Goal: Task Accomplishment & Management: Use online tool/utility

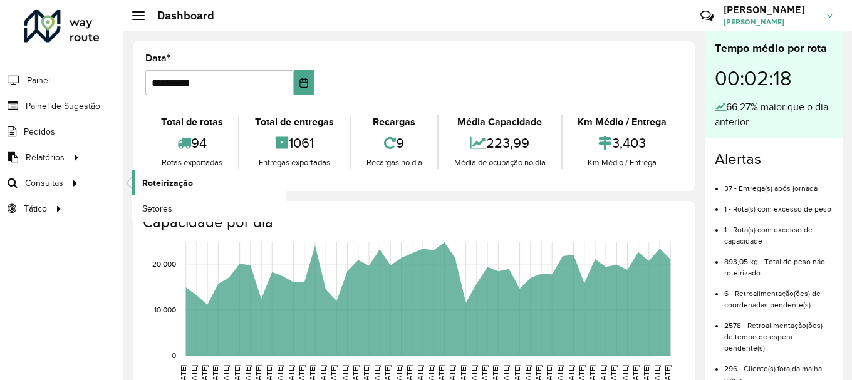
click at [230, 186] on link "Roteirização" at bounding box center [209, 182] width 154 height 25
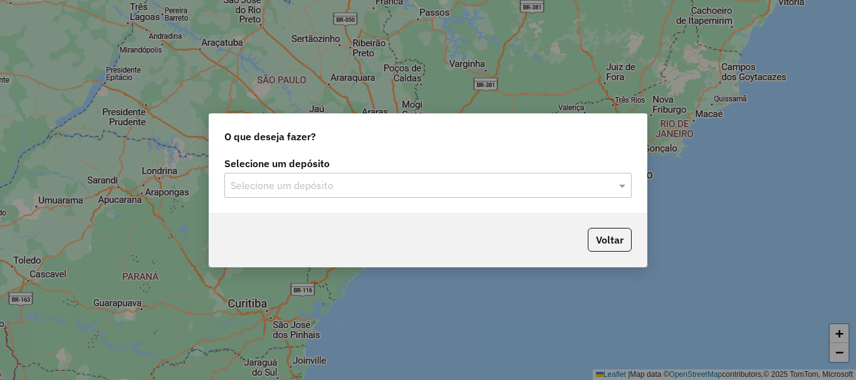
click at [393, 179] on input "text" at bounding box center [416, 186] width 370 height 15
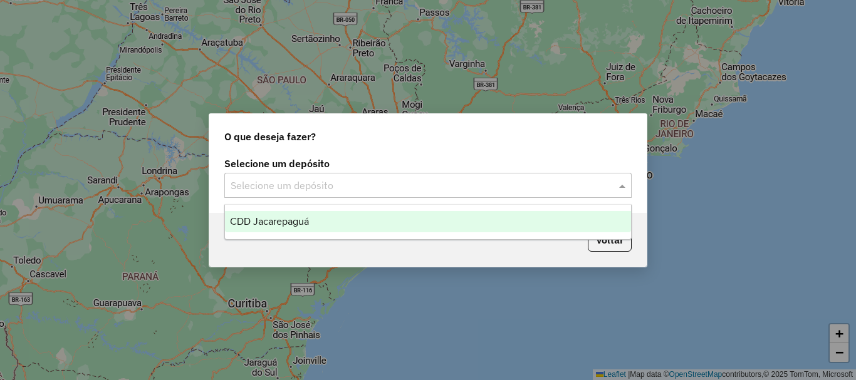
click at [289, 216] on span "CDD Jacarepaguá" at bounding box center [269, 221] width 79 height 11
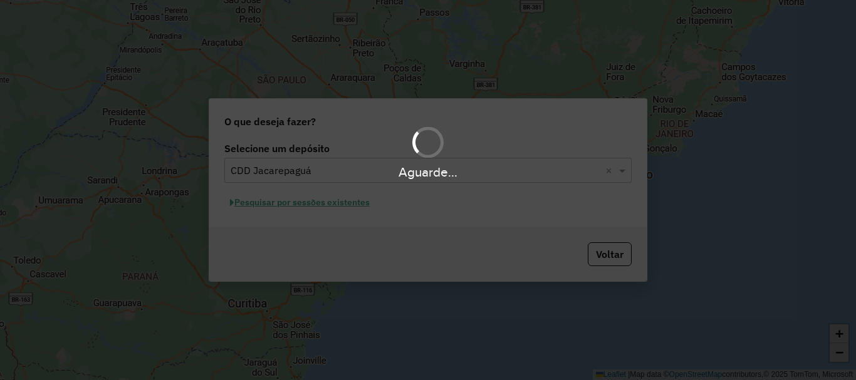
click at [323, 206] on div "Aguarde..." at bounding box center [428, 190] width 856 height 380
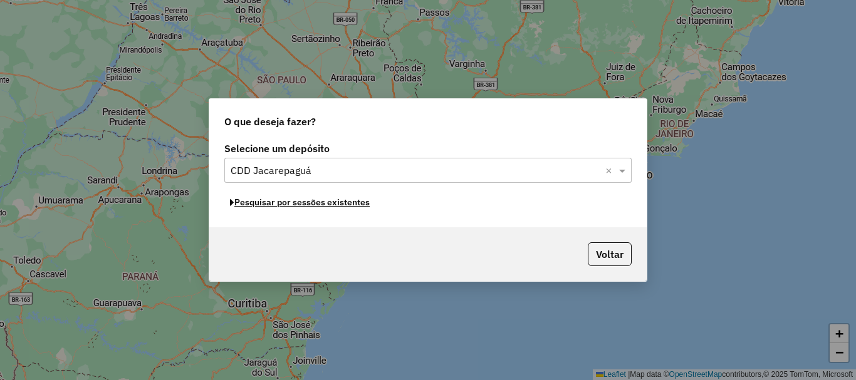
click at [319, 202] on button "Pesquisar por sessões existentes" at bounding box center [299, 202] width 151 height 19
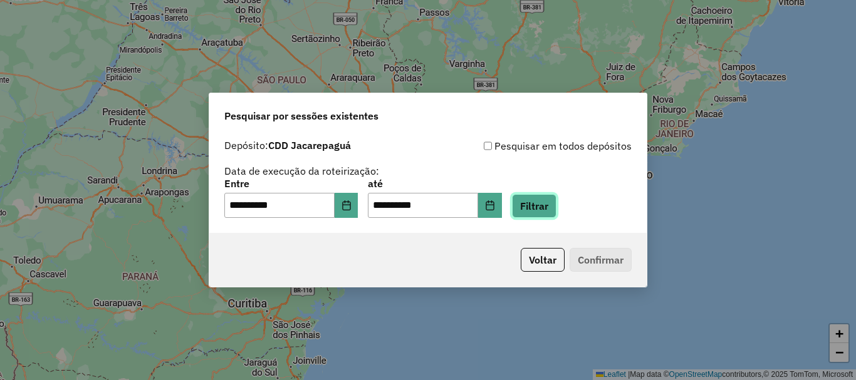
click at [543, 204] on button "Filtrar" at bounding box center [534, 206] width 44 height 24
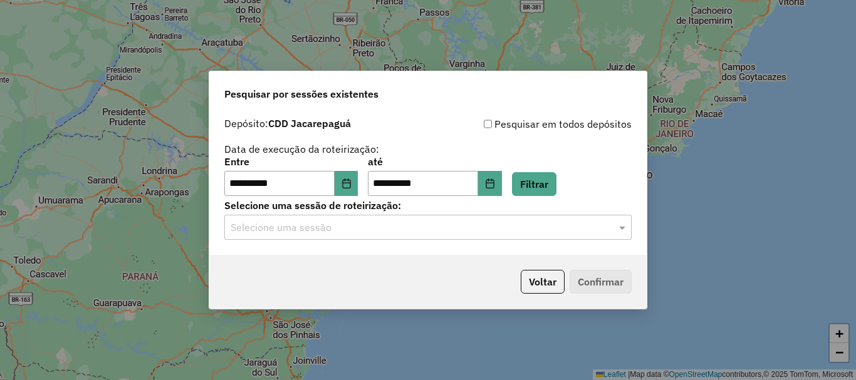
click at [446, 236] on div "Selecione uma sessão" at bounding box center [427, 227] width 407 height 25
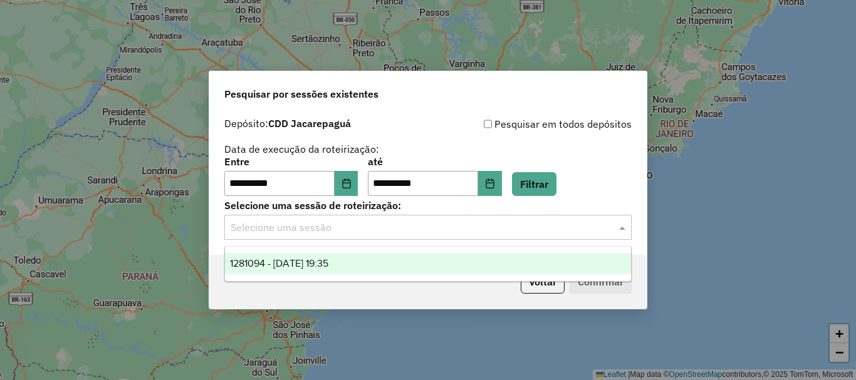
click at [358, 268] on div "1281094 - 23/09/2025 19:35" at bounding box center [428, 263] width 406 height 21
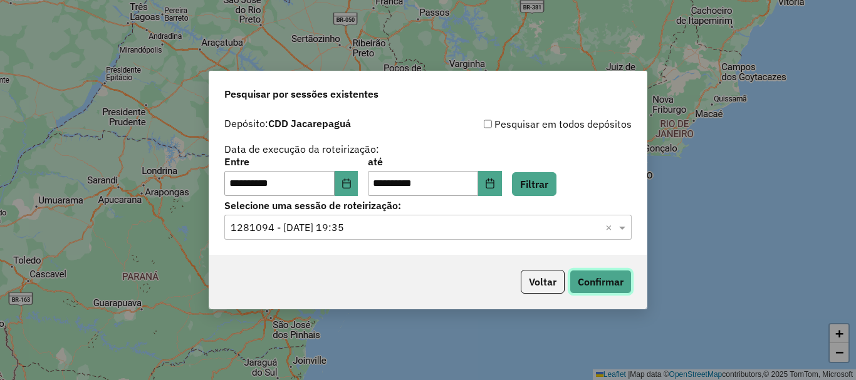
click at [607, 278] on button "Confirmar" at bounding box center [601, 282] width 62 height 24
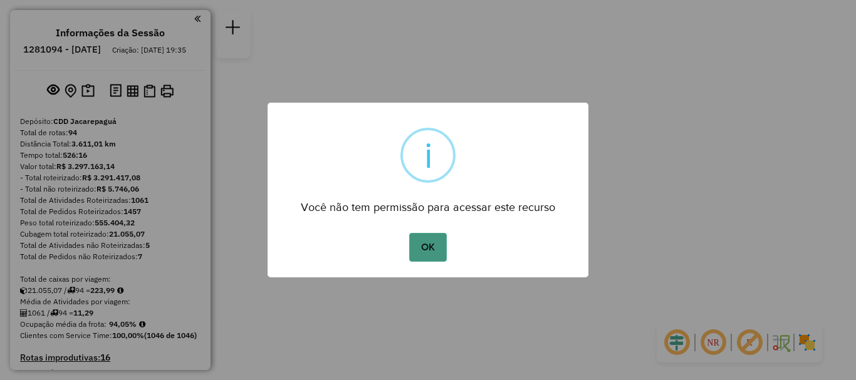
click at [420, 246] on button "OK" at bounding box center [427, 247] width 37 height 29
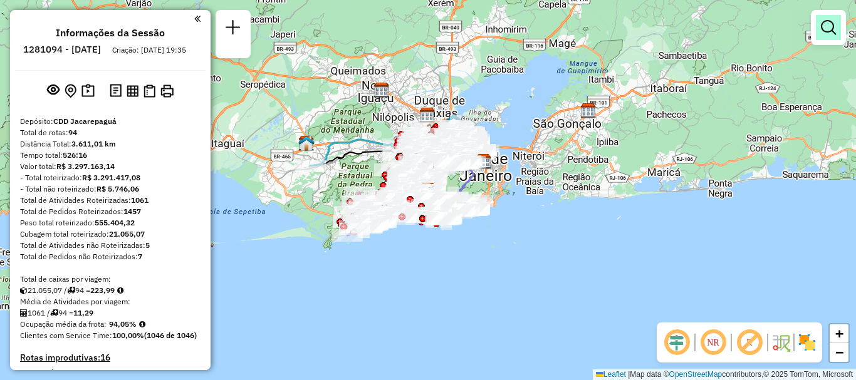
click at [832, 32] on em at bounding box center [828, 27] width 15 height 15
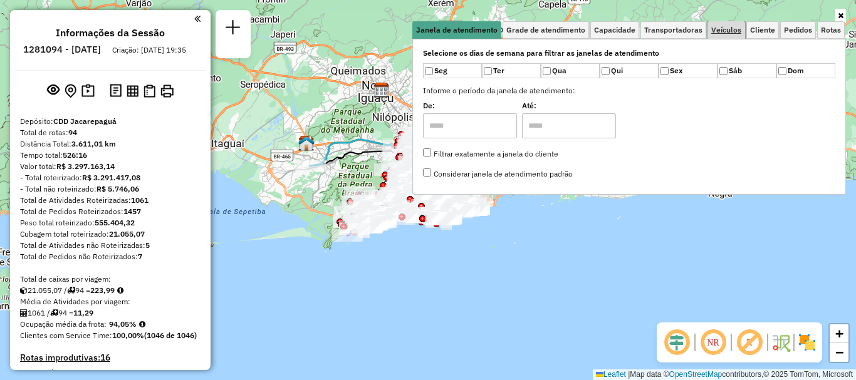
click at [735, 34] on span "Veículos" at bounding box center [726, 30] width 30 height 8
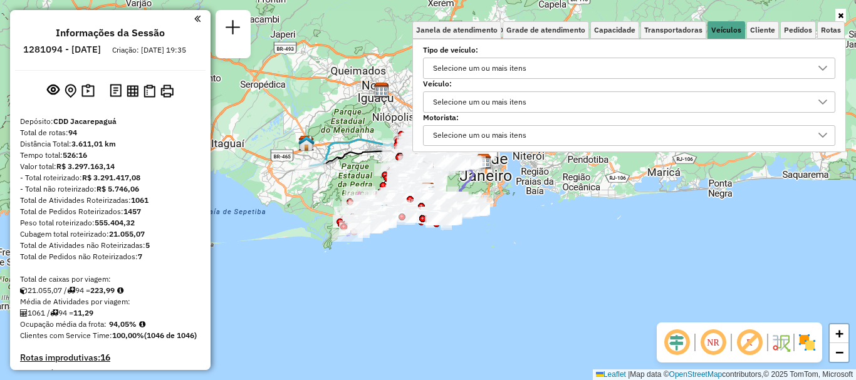
click at [483, 97] on div "Selecione um ou mais itens" at bounding box center [480, 102] width 102 height 20
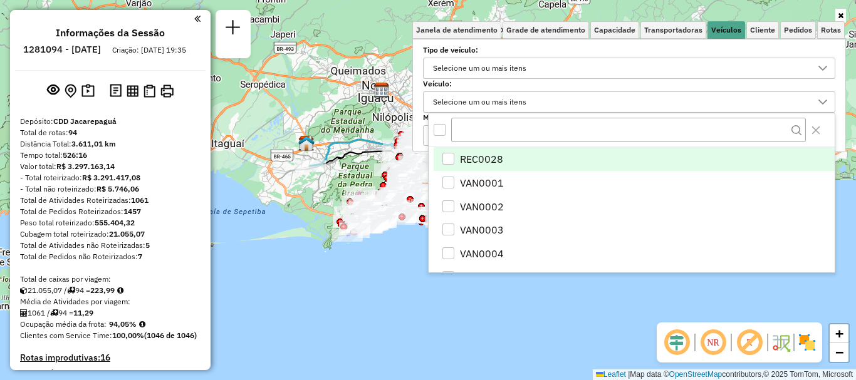
scroll to position [8, 43]
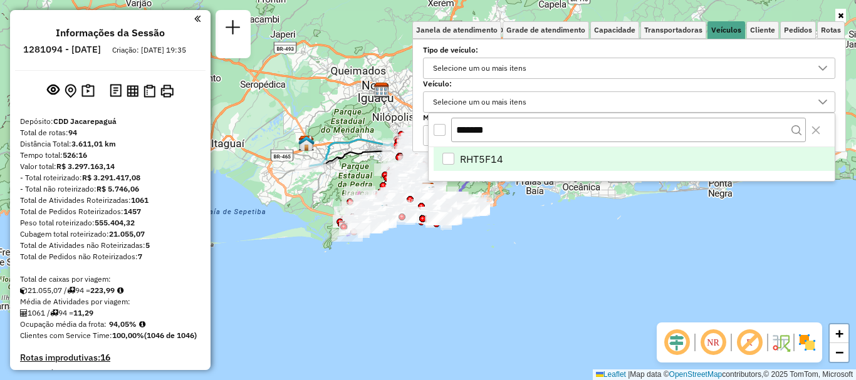
type input "*******"
click at [454, 162] on div "RHT5F14" at bounding box center [448, 159] width 13 height 13
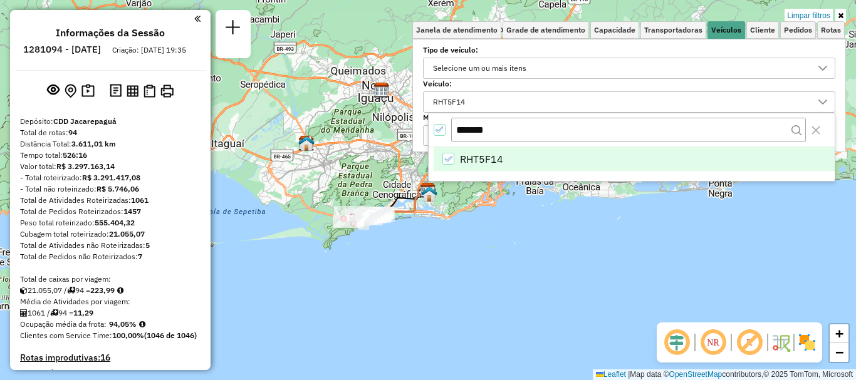
click at [553, 248] on div "Limpar filtros Janela de atendimento Grade de atendimento Capacidade Transporta…" at bounding box center [428, 190] width 856 height 380
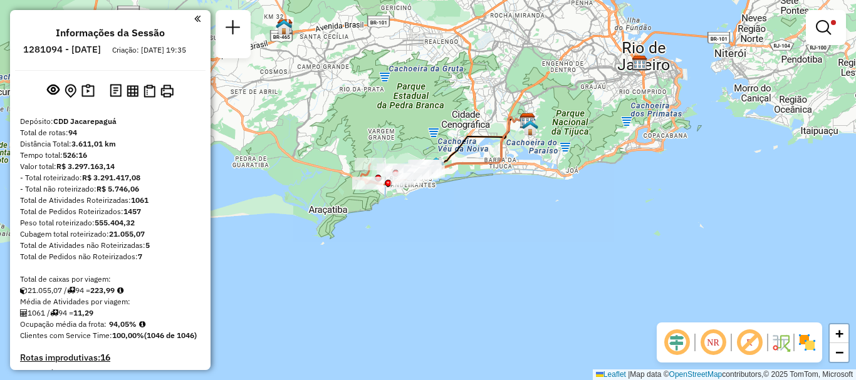
drag, startPoint x: 378, startPoint y: 204, endPoint x: 427, endPoint y: 137, distance: 83.3
click at [427, 137] on div "Limpar filtros Janela de atendimento Grade de atendimento Capacidade Transporta…" at bounding box center [428, 190] width 856 height 380
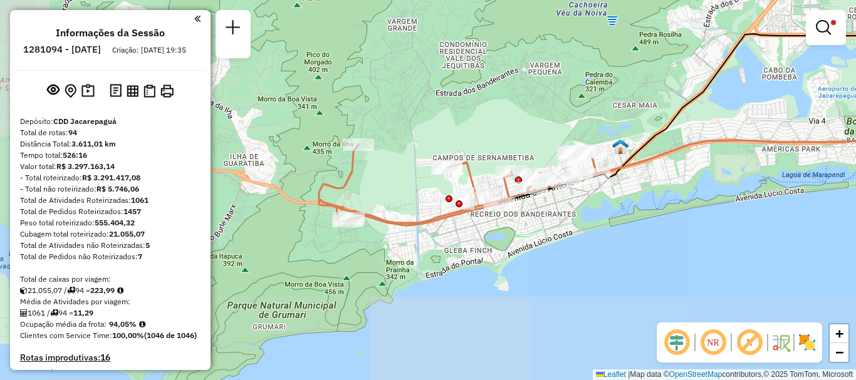
drag, startPoint x: 415, startPoint y: 160, endPoint x: 543, endPoint y: 72, distance: 155.6
click at [543, 72] on div "Limpar filtros Janela de atendimento Grade de atendimento Capacidade Transporta…" at bounding box center [428, 190] width 856 height 380
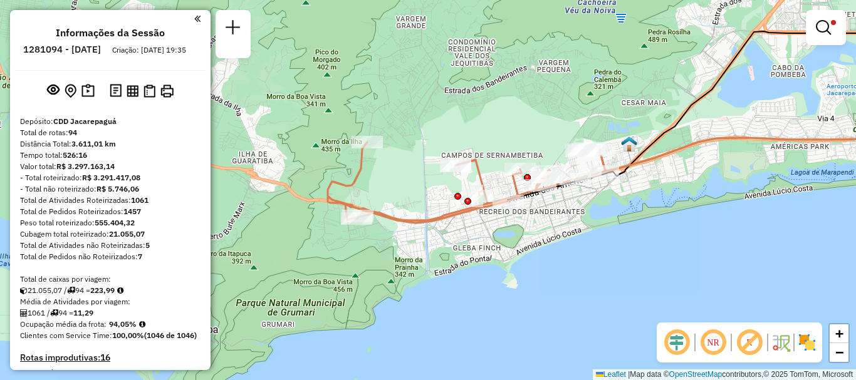
drag, startPoint x: 505, startPoint y: 132, endPoint x: 514, endPoint y: 129, distance: 9.1
click at [514, 129] on div "Limpar filtros Janela de atendimento Grade de atendimento Capacidade Transporta…" at bounding box center [428, 190] width 856 height 380
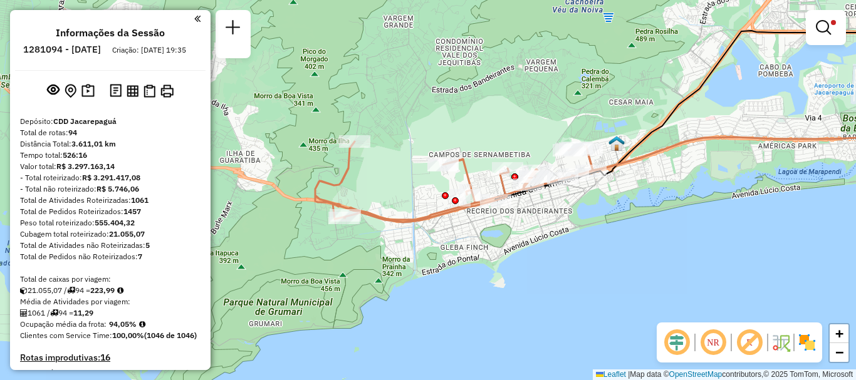
drag, startPoint x: 531, startPoint y: 268, endPoint x: 486, endPoint y: 235, distance: 55.7
click at [486, 235] on div "Limpar filtros Janela de atendimento Grade de atendimento Capacidade Transporta…" at bounding box center [428, 190] width 856 height 380
